Goal: Task Accomplishment & Management: Manage account settings

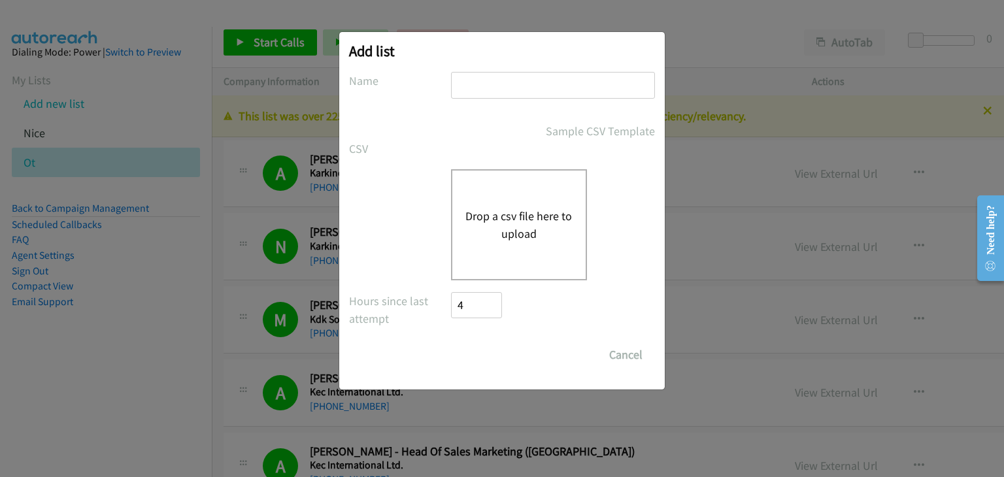
click at [500, 87] on input "text" at bounding box center [553, 85] width 204 height 27
type input "split_1"
click at [499, 214] on button "Drop a csv file here to upload" at bounding box center [519, 224] width 107 height 35
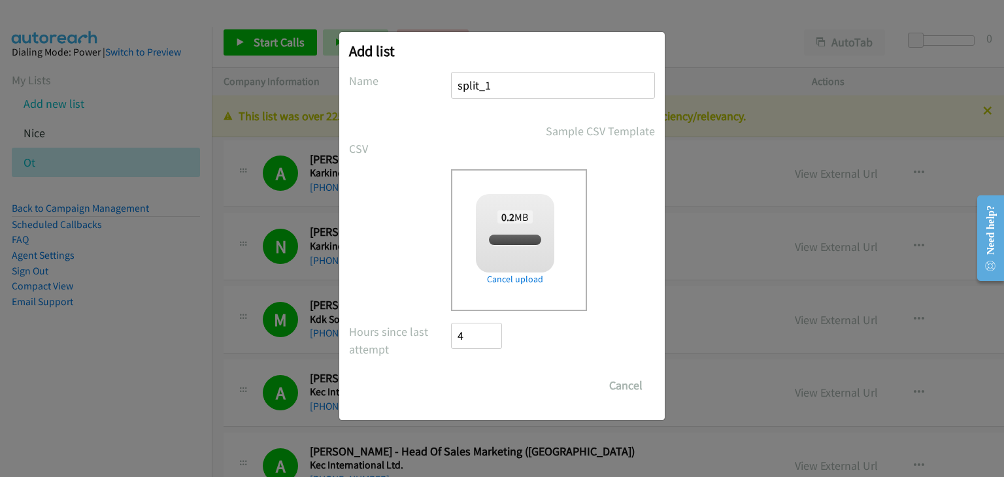
checkbox input "true"
click at [498, 380] on input "Save List" at bounding box center [485, 386] width 69 height 26
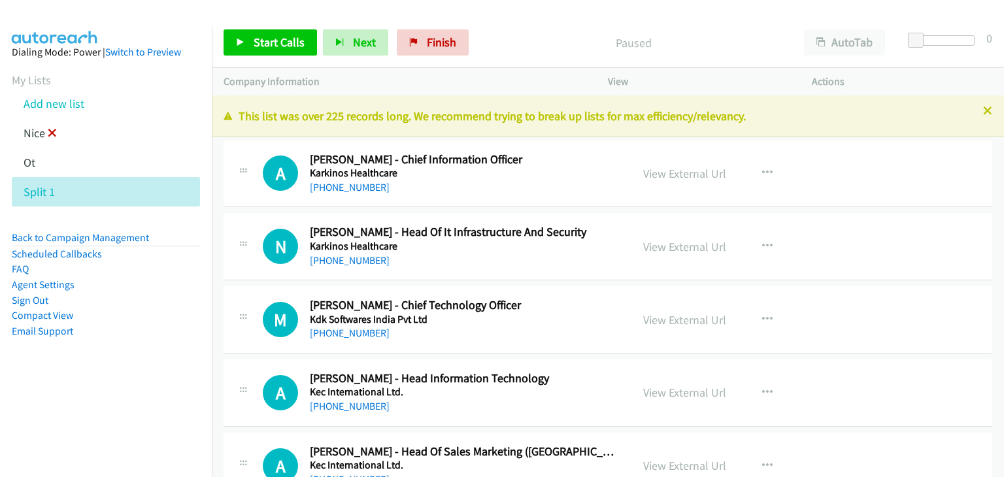
click at [51, 134] on icon at bounding box center [52, 133] width 9 height 9
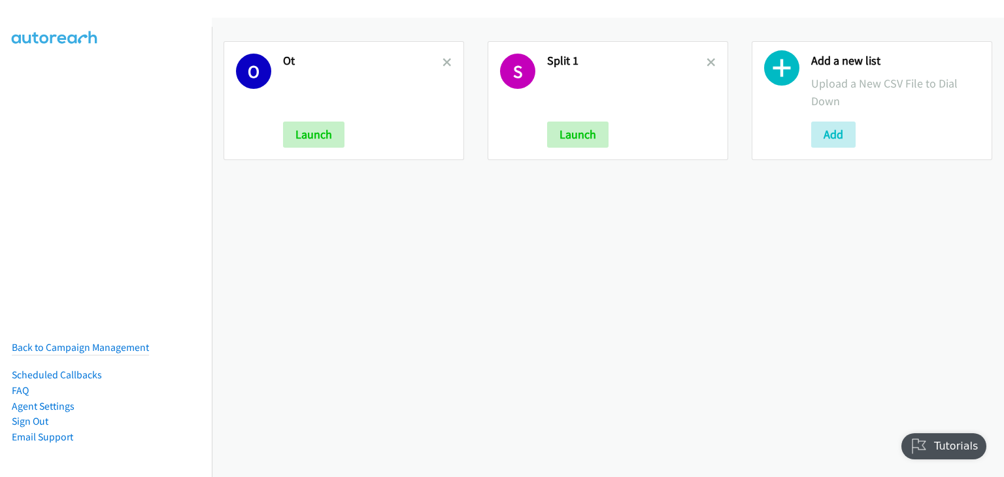
click at [437, 63] on h2 "Ot" at bounding box center [363, 61] width 160 height 15
click at [447, 61] on icon at bounding box center [447, 63] width 9 height 9
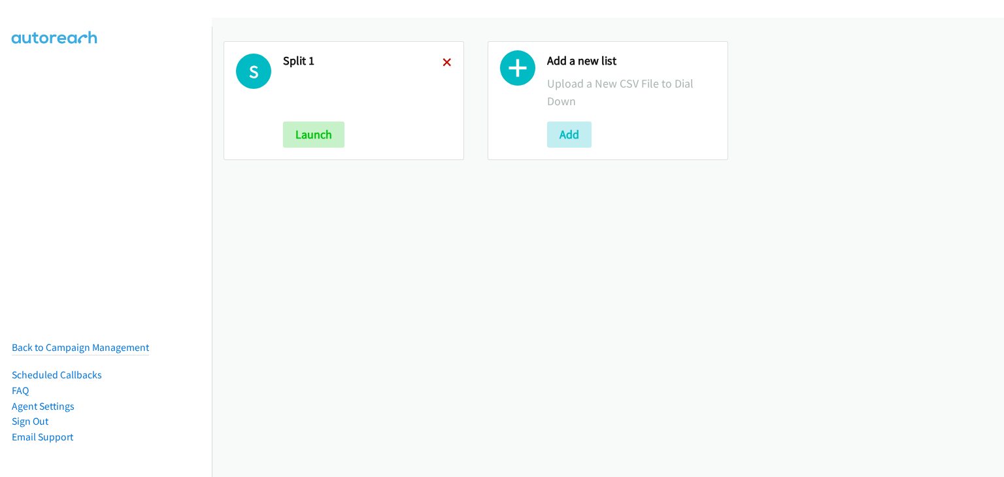
click at [443, 60] on icon at bounding box center [447, 63] width 9 height 9
